Goal: Task Accomplishment & Management: Manage account settings

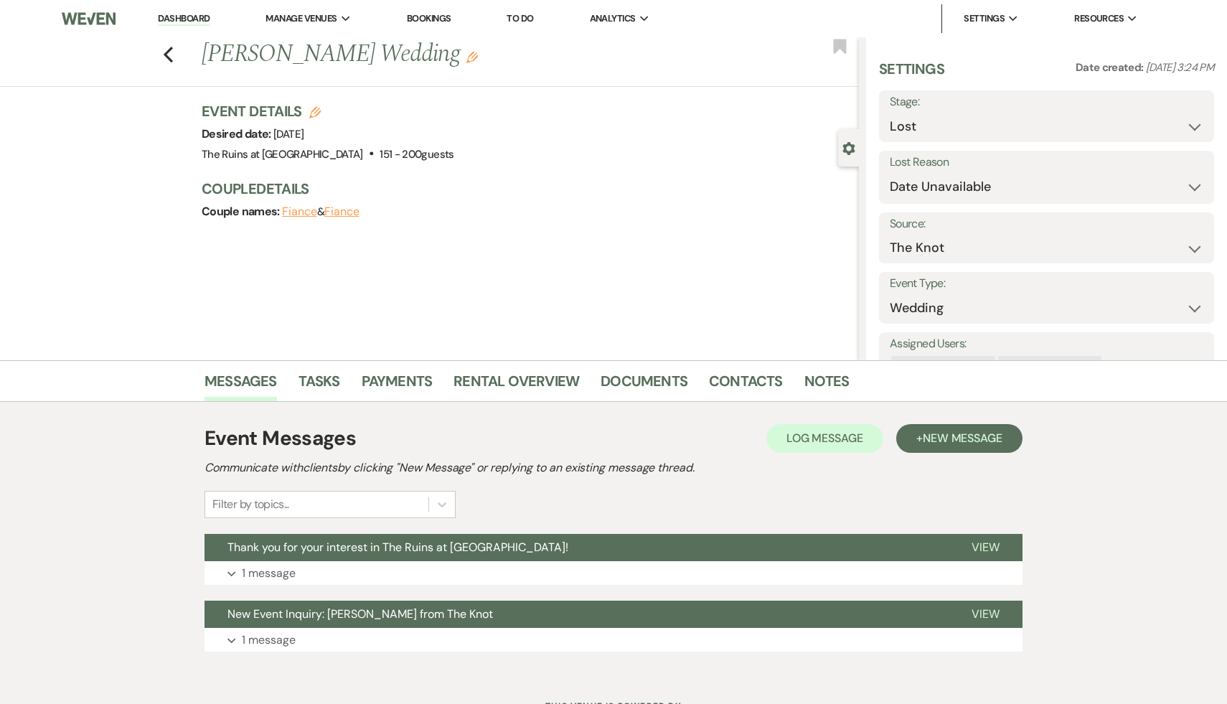
select select "8"
select select "2"
click at [179, 14] on link "Dashboard" at bounding box center [184, 19] width 52 height 14
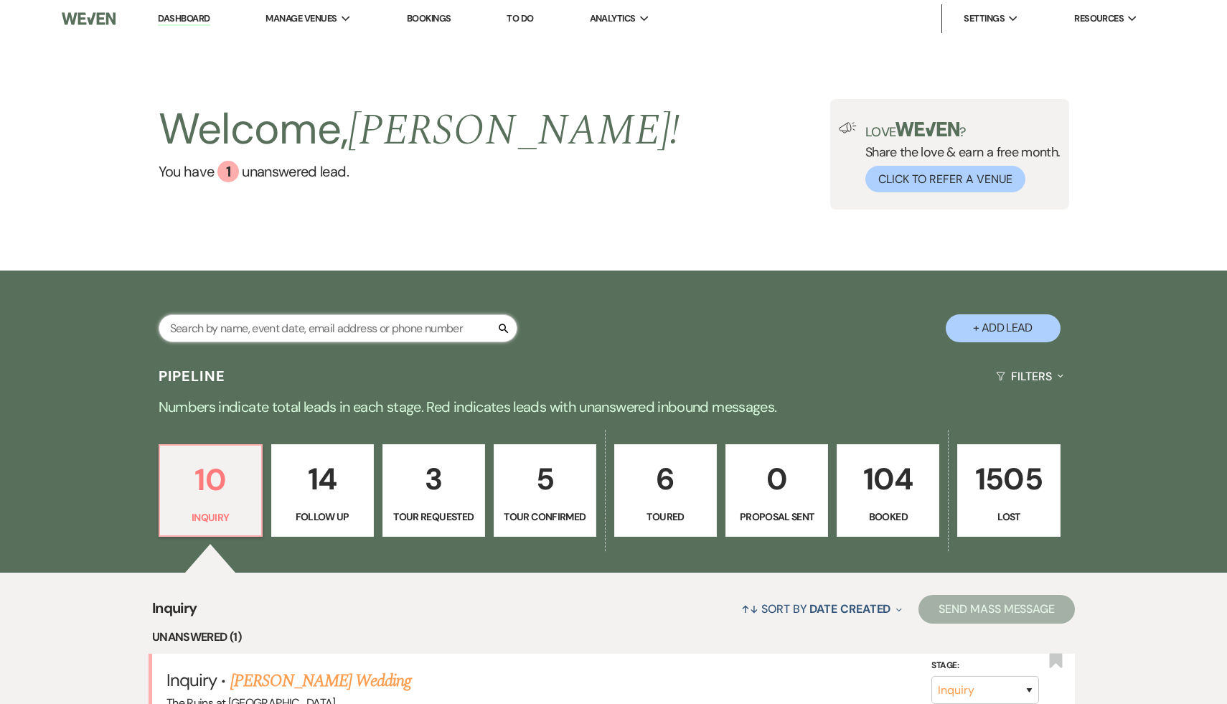
click at [344, 332] on input "text" at bounding box center [338, 328] width 359 height 28
type input "[PERSON_NAME]"
select select "8"
select select "5"
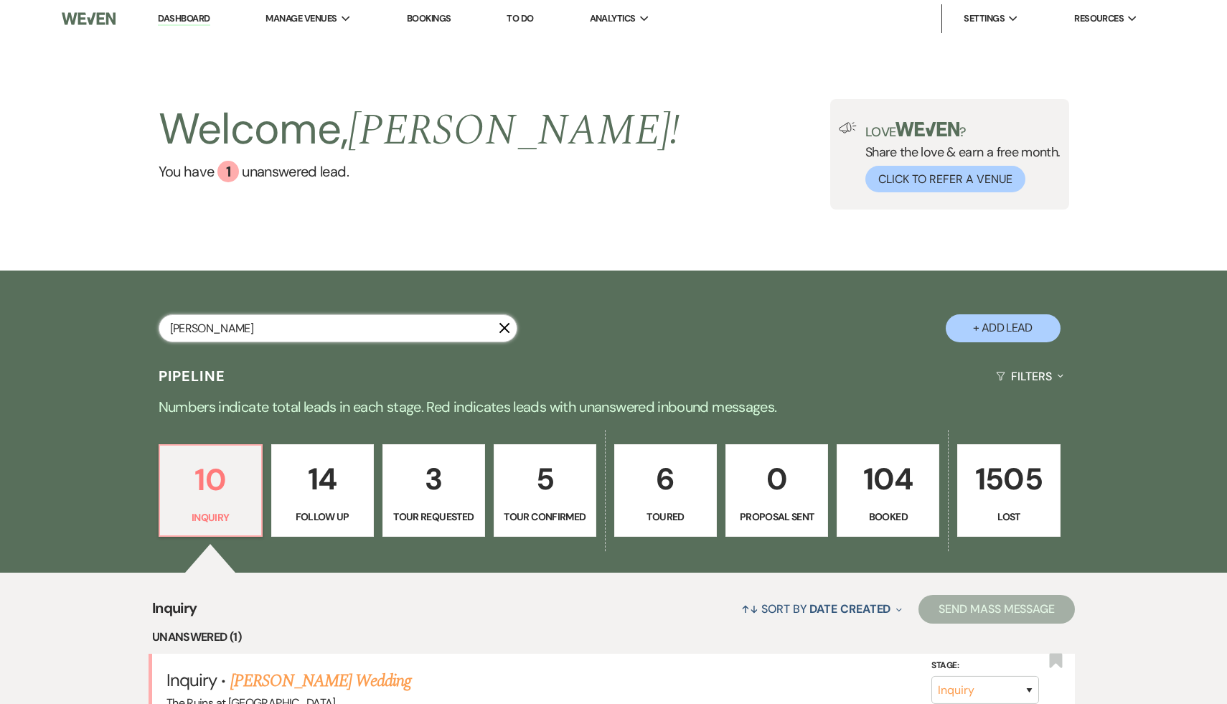
select select "8"
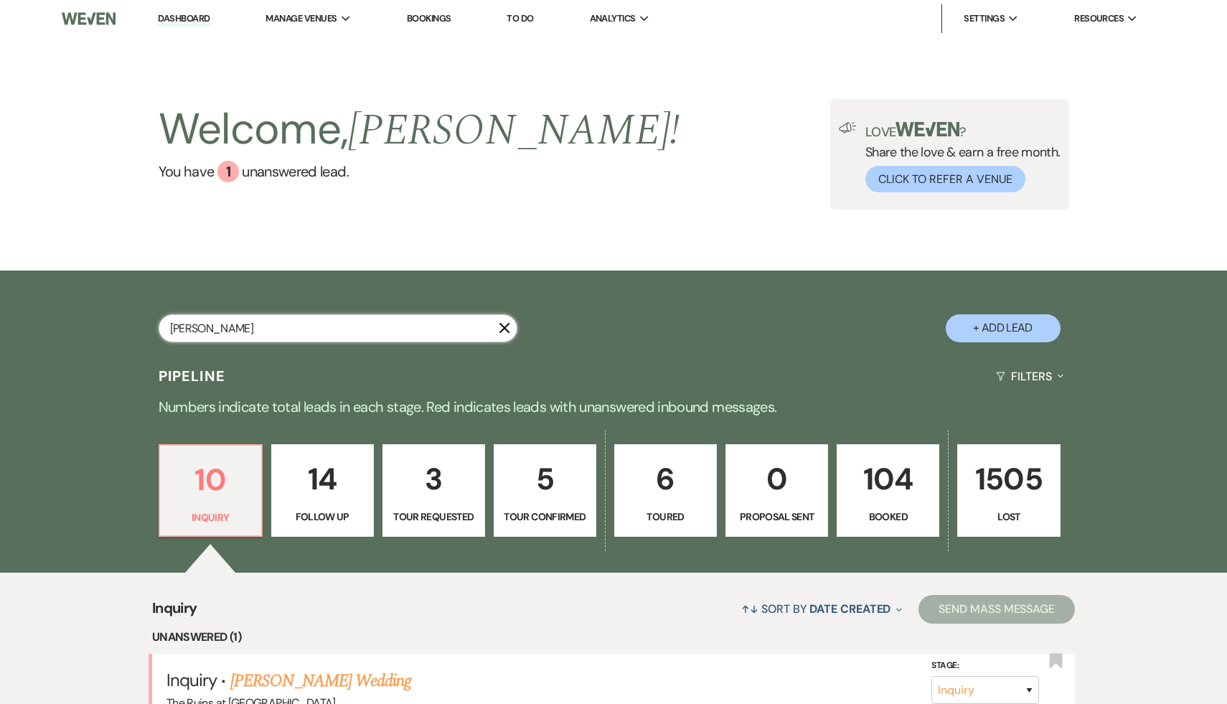
select select "8"
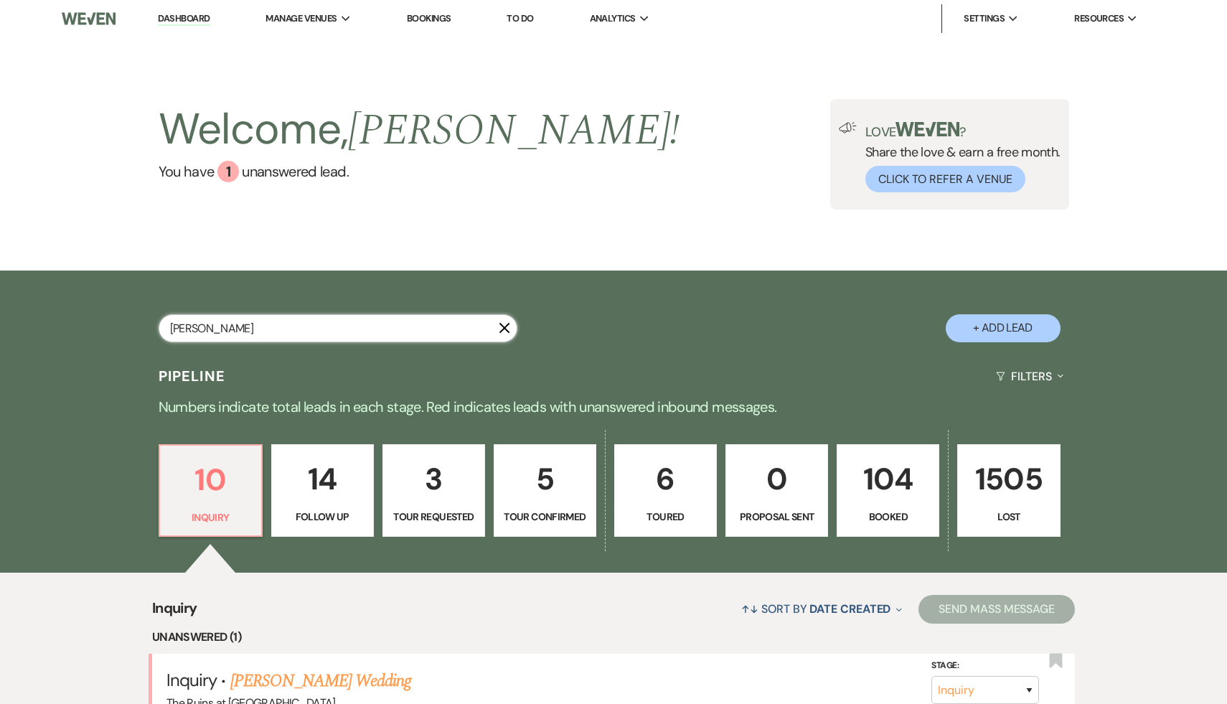
select select "8"
select select "5"
select select "8"
select select "7"
select select "8"
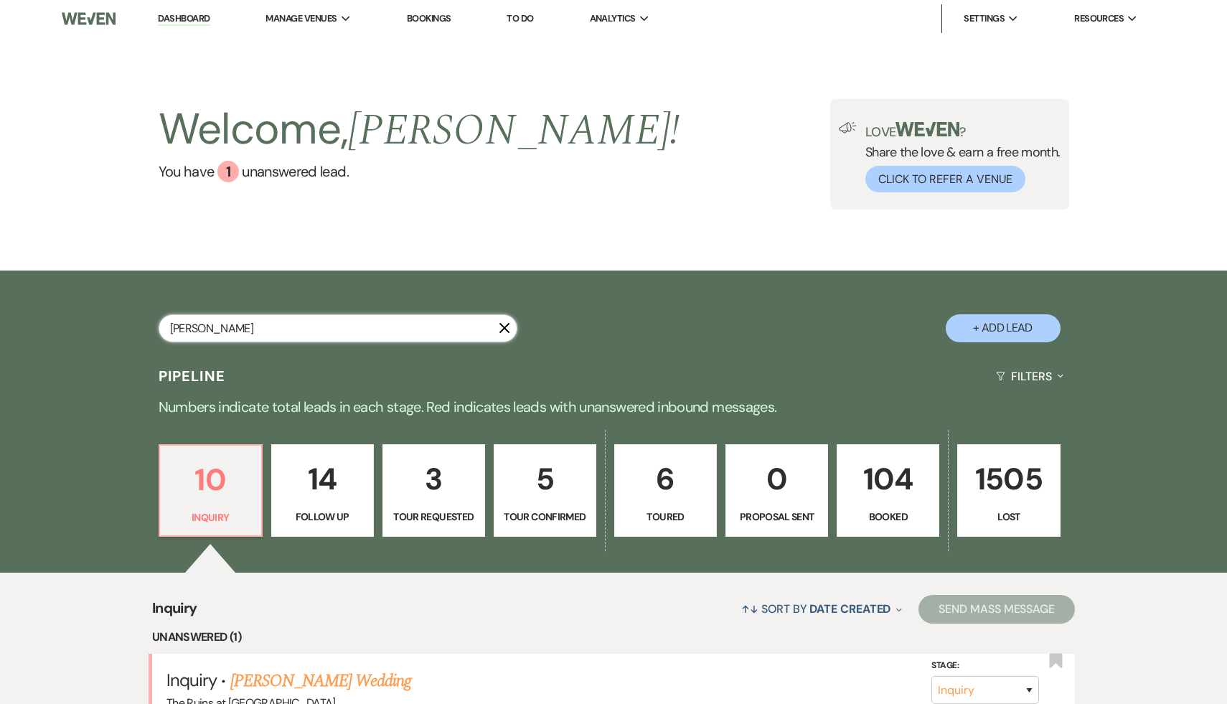
select select "5"
select select "8"
select select "7"
select select "8"
select select "6"
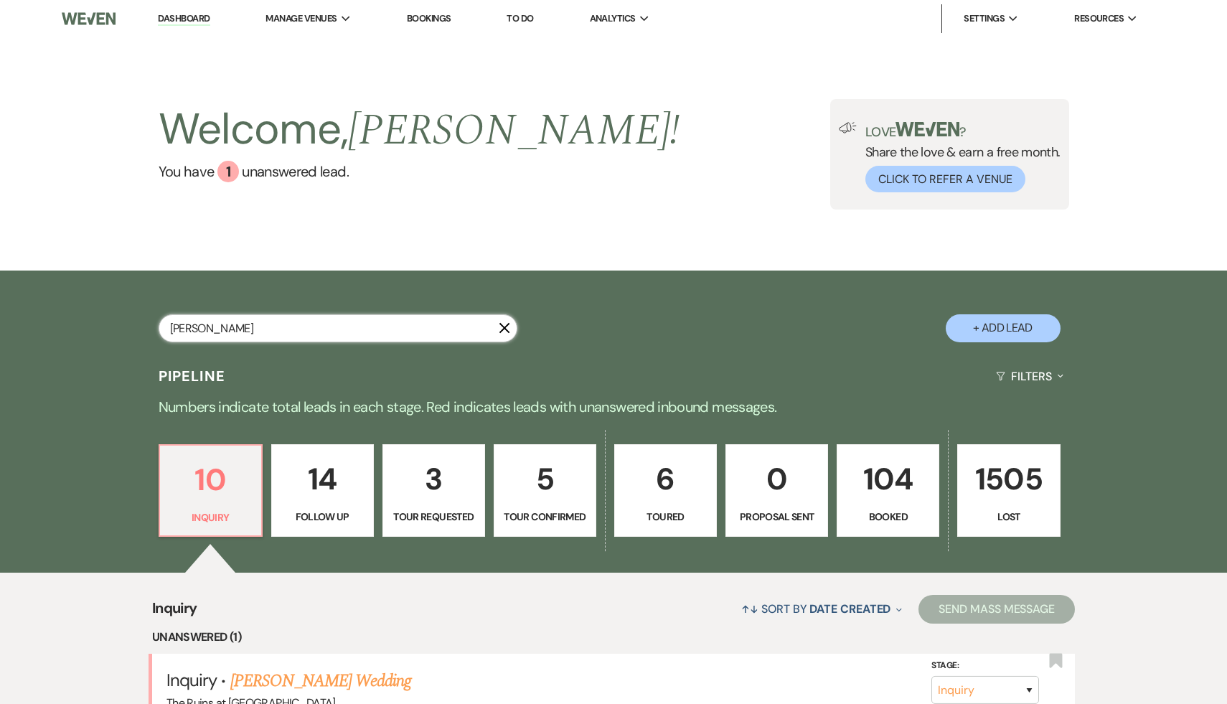
select select "8"
select select "5"
select select "8"
select select "5"
select select "8"
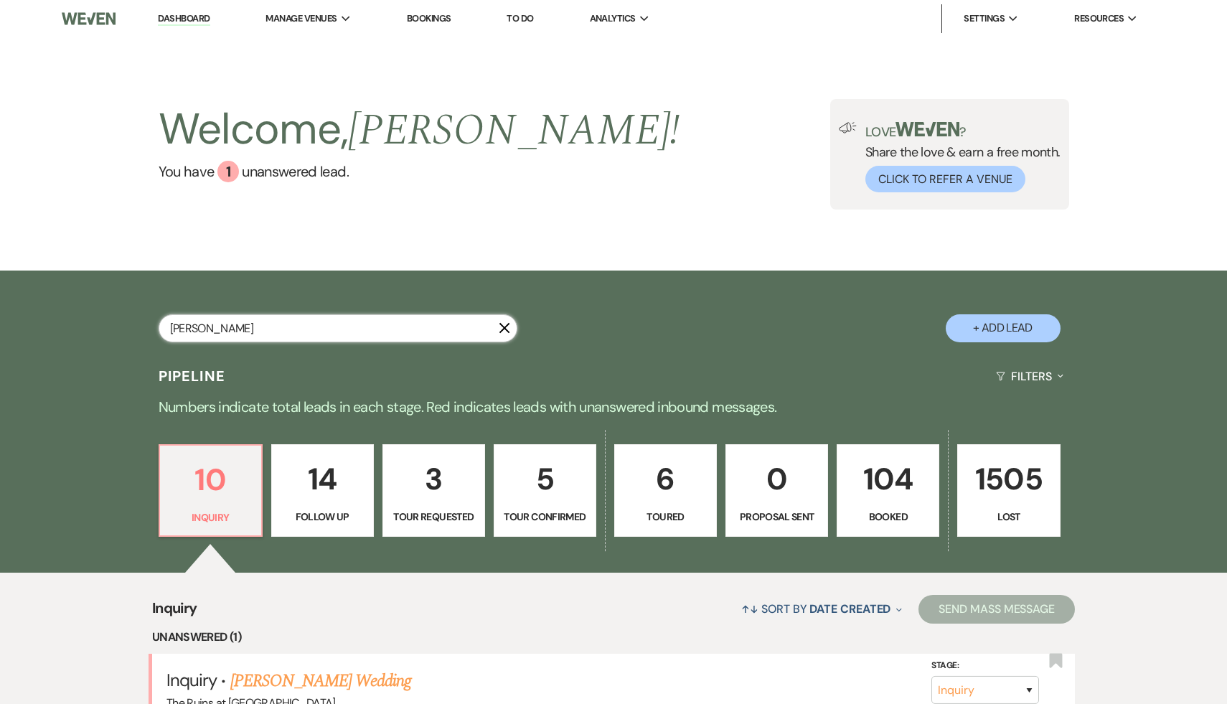
select select "5"
select select "8"
select select "6"
select select "8"
select select "5"
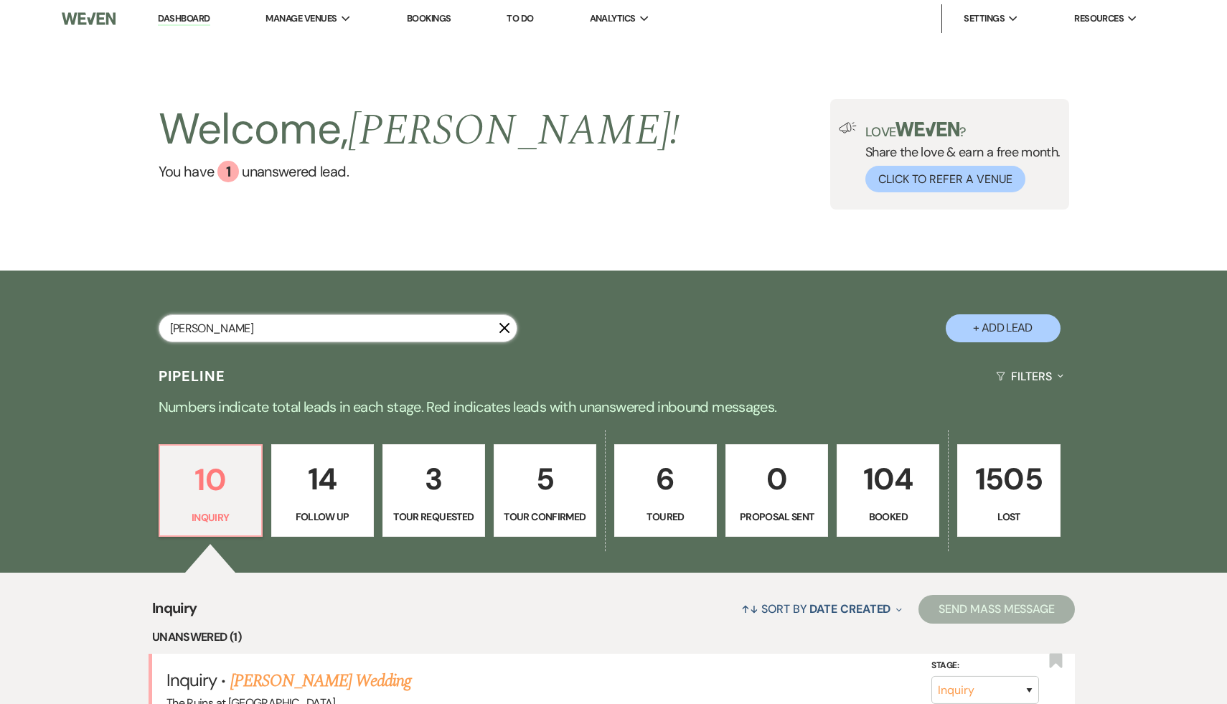
select select "8"
select select "5"
select select "8"
select select "5"
